Goal: Task Accomplishment & Management: Manage account settings

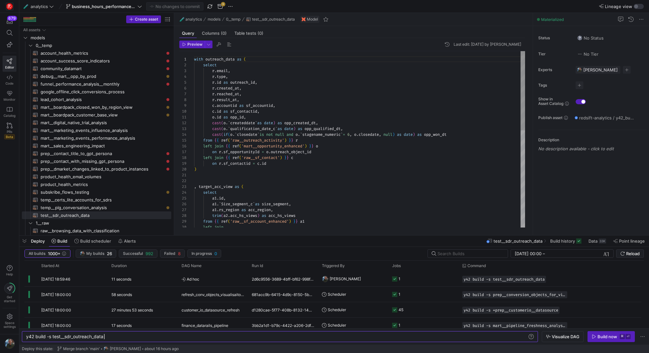
scroll to position [0, 78]
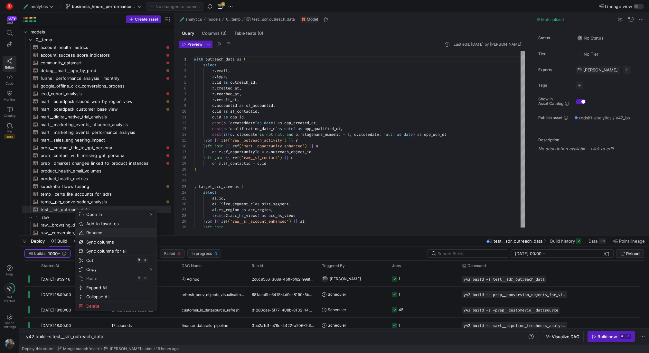
click at [104, 234] on span "Rename" at bounding box center [110, 232] width 53 height 9
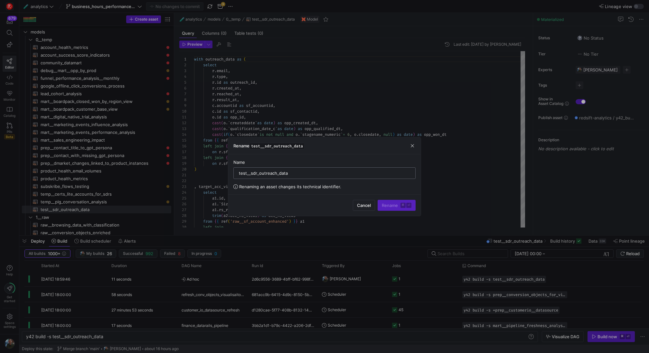
click at [251, 172] on input "test__sdr_outreach_data" at bounding box center [324, 173] width 171 height 5
type input "prep__sdr_outreach_data"
click at [408, 205] on kbd "⏎" at bounding box center [408, 205] width 5 height 5
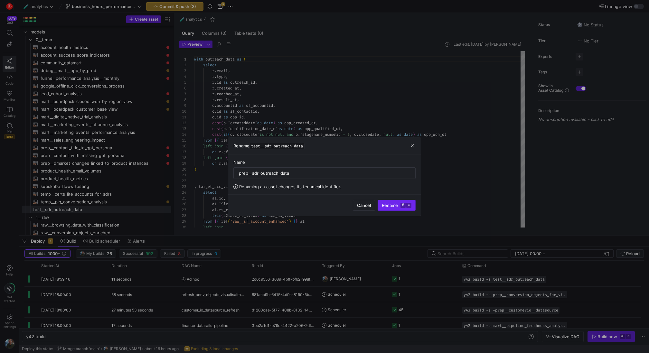
type textarea "y42 build"
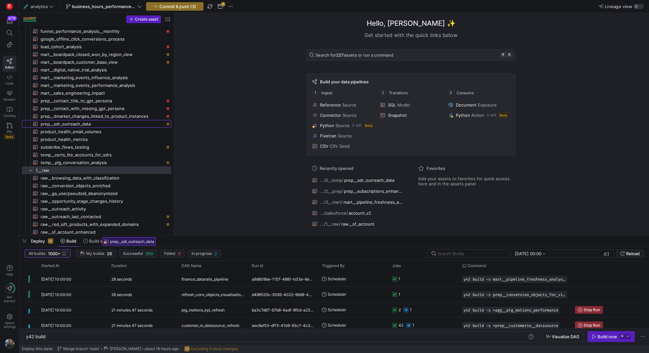
scroll to position [66, 0]
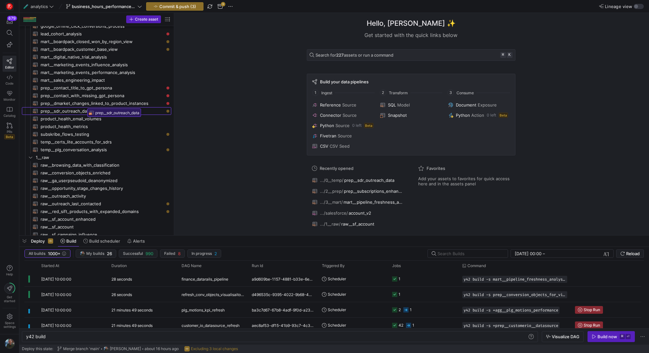
drag, startPoint x: 78, startPoint y: 124, endPoint x: 85, endPoint y: 110, distance: 16.0
click at [31, 155] on y42-icon "Press SPACE to select this row." at bounding box center [30, 157] width 5 height 5
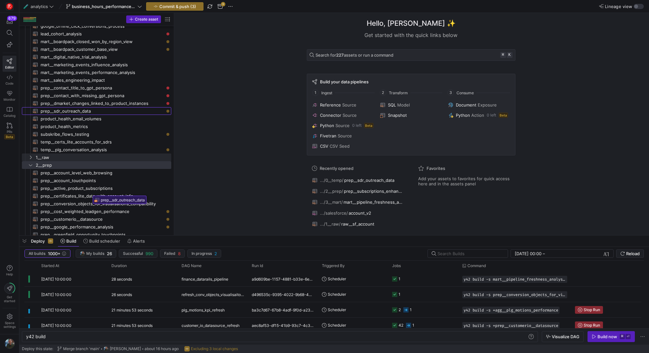
drag, startPoint x: 75, startPoint y: 112, endPoint x: 91, endPoint y: 193, distance: 82.9
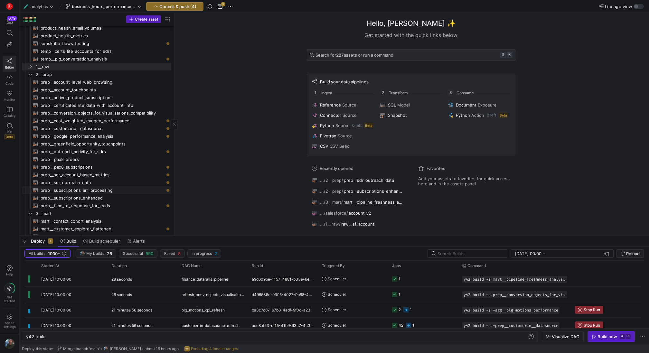
scroll to position [151, 0]
click at [189, 6] on span "Commit & push (4)" at bounding box center [177, 6] width 37 height 5
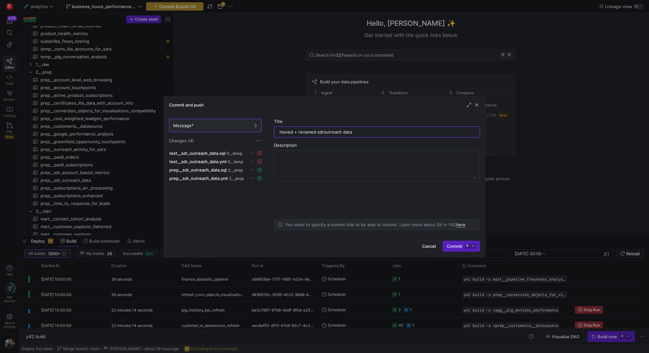
type input "moved + renamed sdr outreach data"
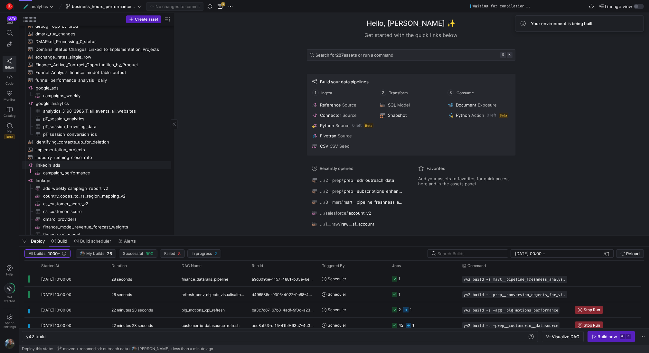
scroll to position [769, 0]
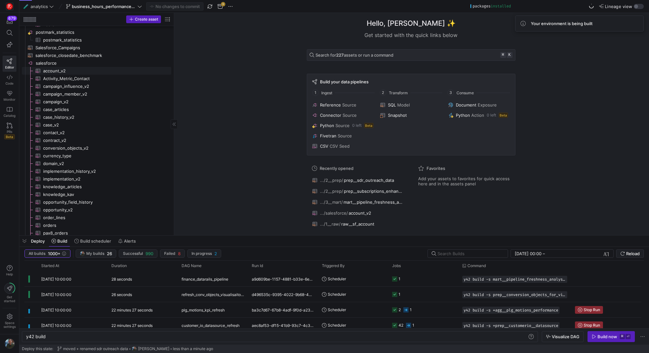
click at [76, 67] on link "account_v2​​​​​​​​​" at bounding box center [96, 71] width 149 height 8
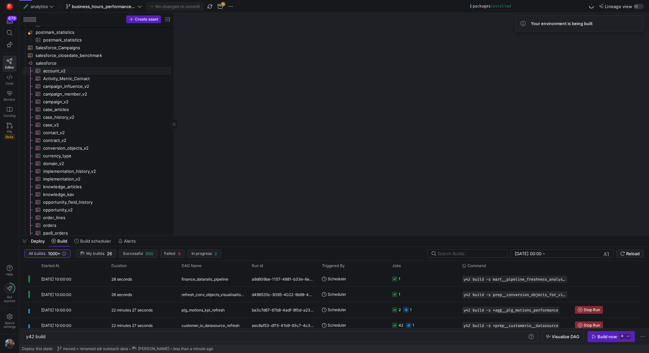
type textarea "y42 build -s source:salesforce.account_v2"
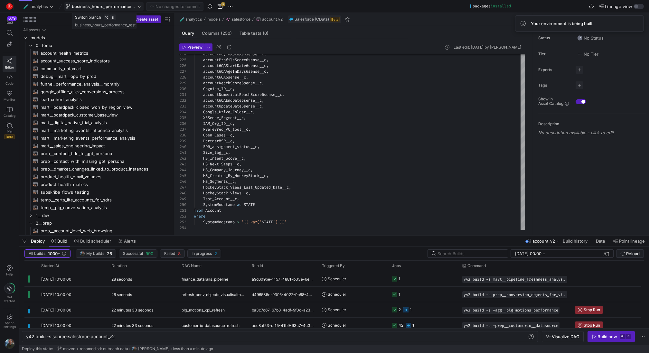
click at [133, 5] on span "business_hours_performance_test" at bounding box center [104, 6] width 64 height 5
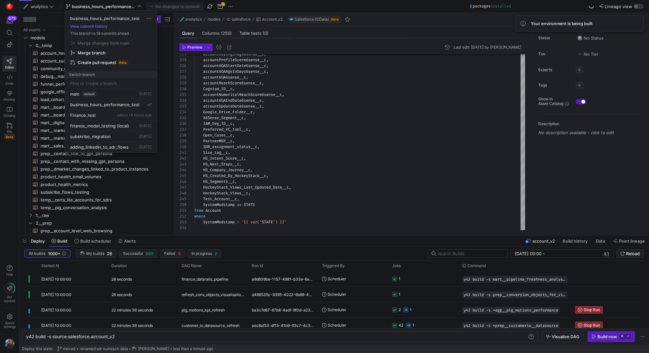
click at [134, 186] on div at bounding box center [324, 176] width 649 height 353
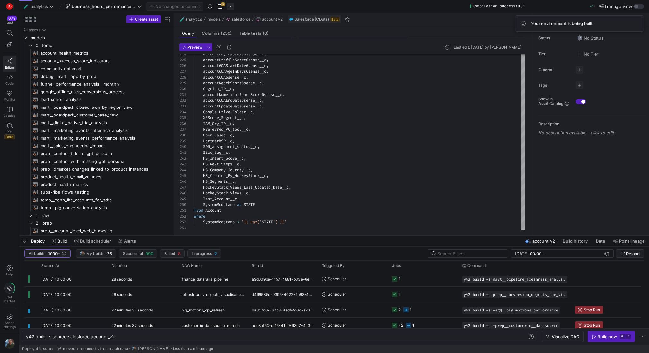
click at [230, 7] on span "button" at bounding box center [230, 7] width 8 height 8
click at [111, 129] on div at bounding box center [324, 176] width 649 height 353
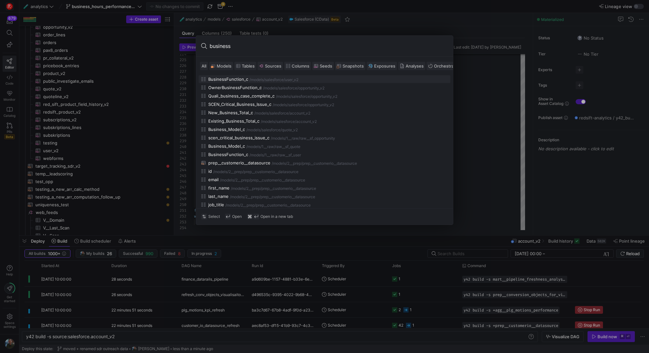
click at [228, 67] on span "Models" at bounding box center [224, 65] width 15 height 5
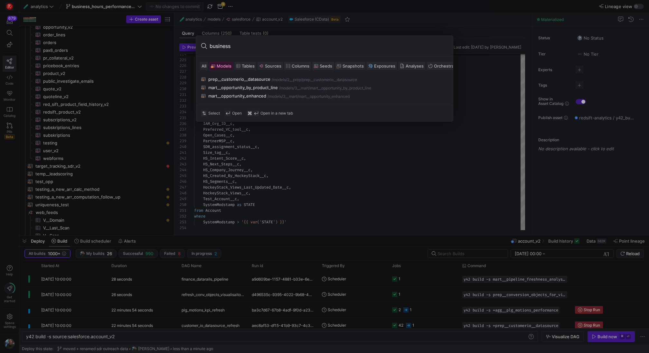
click at [231, 49] on input "business" at bounding box center [328, 46] width 238 height 10
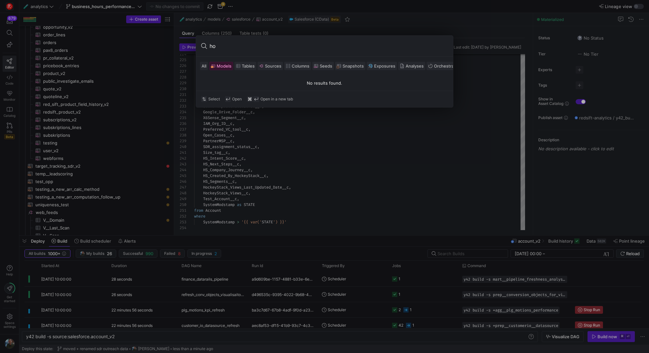
type input "h"
type input "howlo"
click at [128, 107] on div at bounding box center [324, 176] width 649 height 353
